Goal: Task Accomplishment & Management: Use online tool/utility

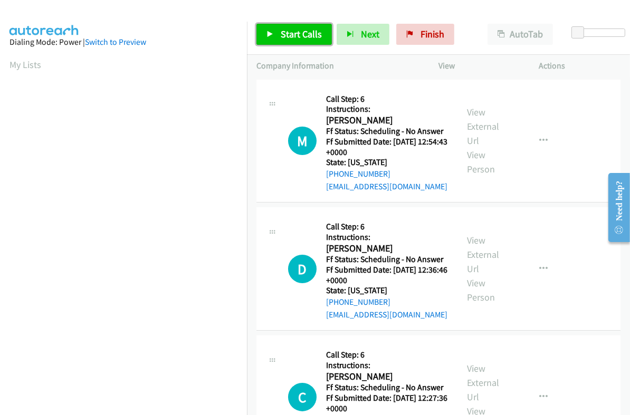
click at [298, 28] on span "Start Calls" at bounding box center [301, 34] width 41 height 12
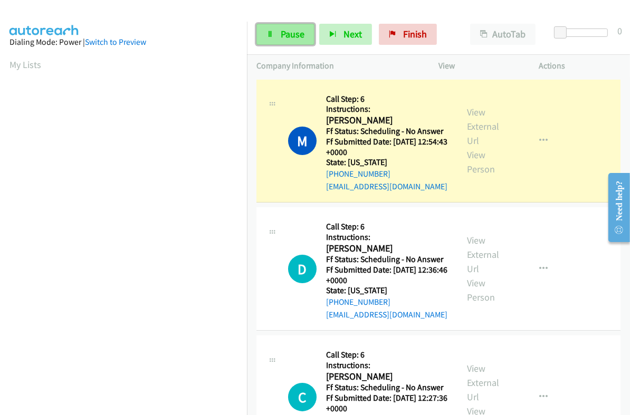
click at [271, 30] on link "Pause" at bounding box center [285, 34] width 58 height 21
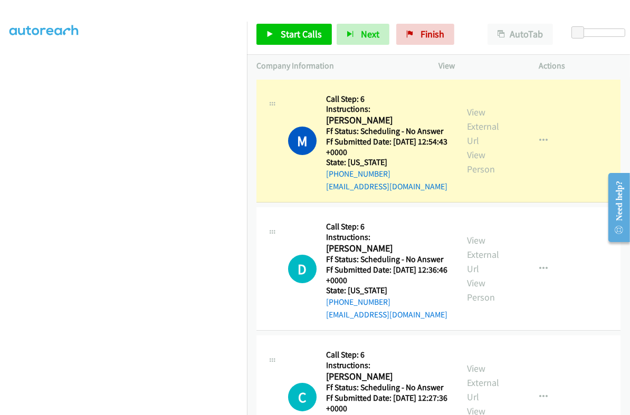
scroll to position [179, 0]
click at [473, 112] on link "View External Url" at bounding box center [483, 126] width 32 height 41
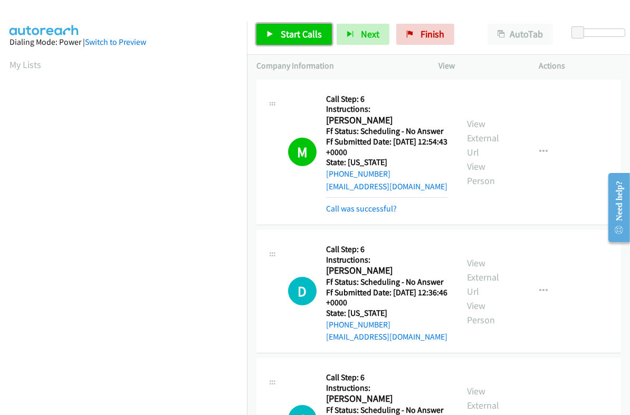
click at [311, 27] on link "Start Calls" at bounding box center [293, 34] width 75 height 21
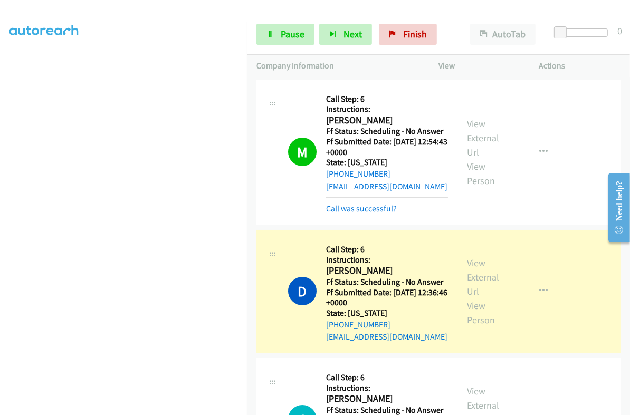
scroll to position [179, 0]
click at [470, 262] on link "View External Url" at bounding box center [483, 277] width 32 height 41
click at [287, 30] on span "Pause" at bounding box center [293, 34] width 24 height 12
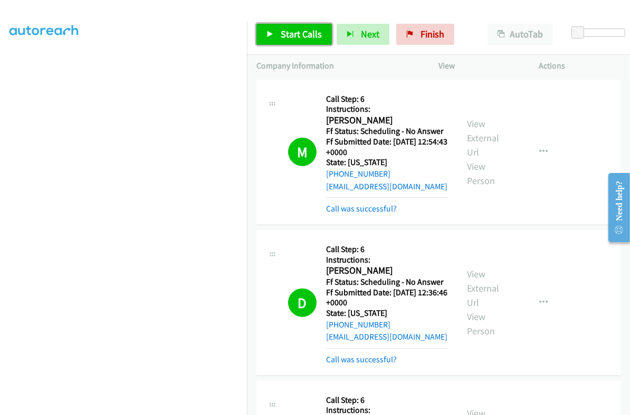
click at [298, 38] on span "Start Calls" at bounding box center [301, 34] width 41 height 12
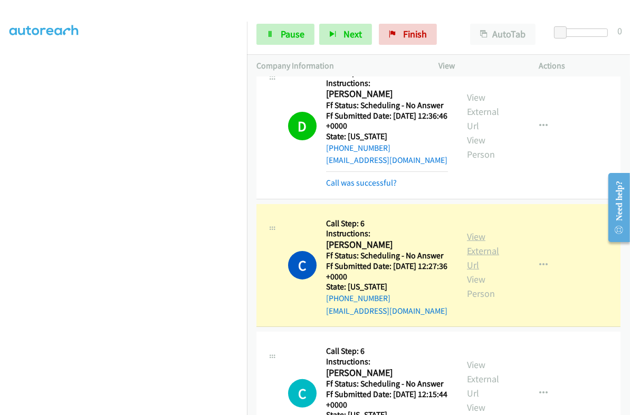
scroll to position [198, 0]
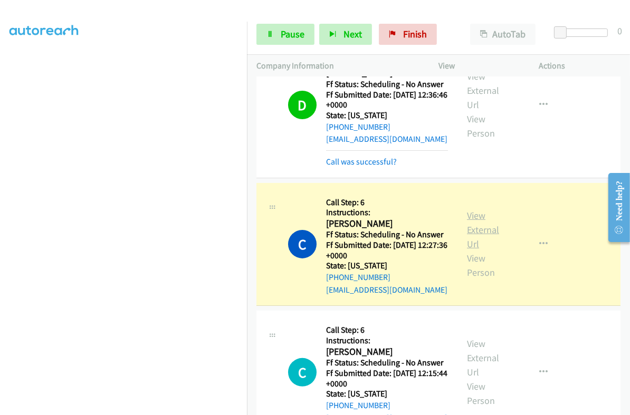
click at [478, 225] on link "View External Url" at bounding box center [483, 230] width 32 height 41
click at [293, 28] on span "Pause" at bounding box center [293, 34] width 24 height 12
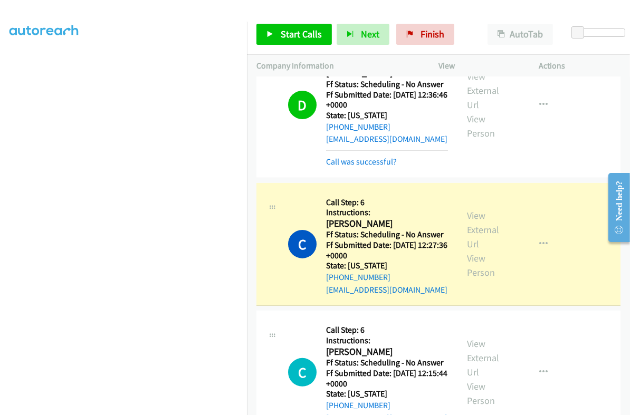
scroll to position [179, 0]
click at [348, 230] on h5 "Ff Status: Scheduling - No Answer" at bounding box center [387, 235] width 122 height 11
click at [343, 222] on h2 "Christine Christo" at bounding box center [384, 224] width 117 height 12
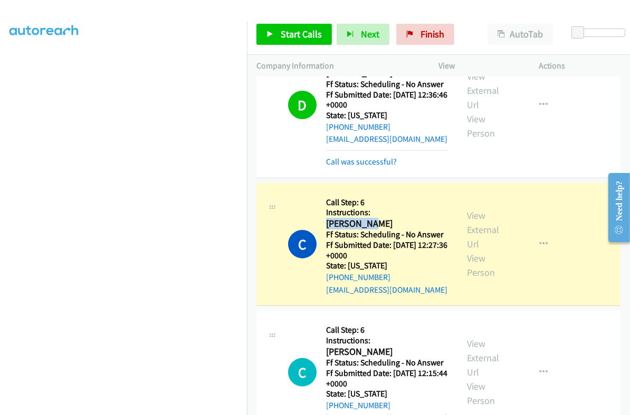
copy h2 "Christine"
